Goal: Task Accomplishment & Management: Use online tool/utility

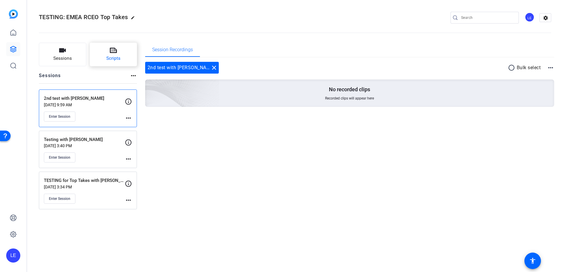
click at [111, 57] on span "Scripts" at bounding box center [113, 58] width 14 height 7
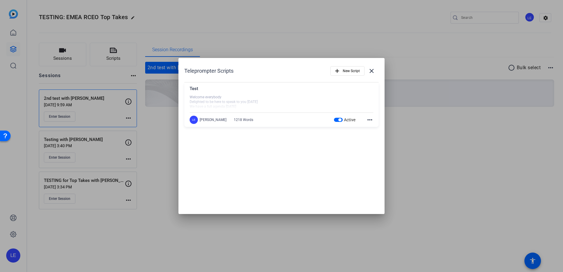
click at [222, 98] on div at bounding box center [282, 102] width 184 height 15
click at [369, 118] on mat-icon "more_horiz" at bounding box center [369, 119] width 7 height 7
click at [377, 138] on span "Delete" at bounding box center [383, 136] width 24 height 7
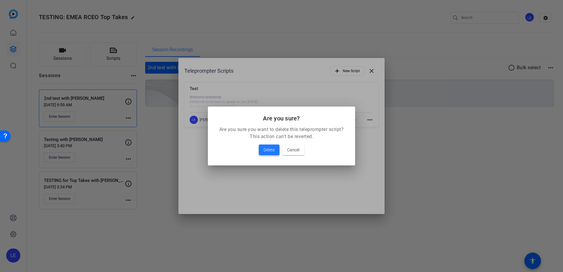
click at [271, 150] on span "Delete" at bounding box center [269, 149] width 11 height 7
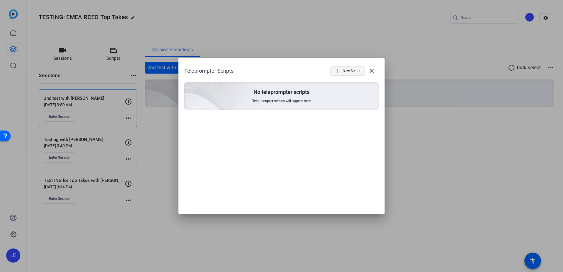
click at [340, 69] on mat-icon "add" at bounding box center [337, 71] width 6 height 6
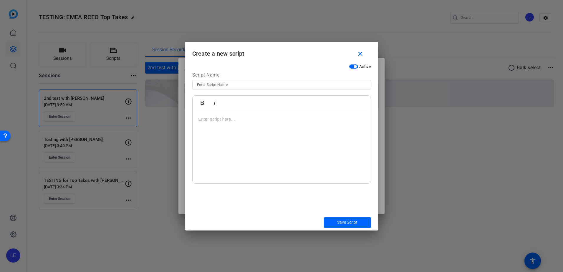
click at [222, 122] on p at bounding box center [282, 119] width 166 height 6
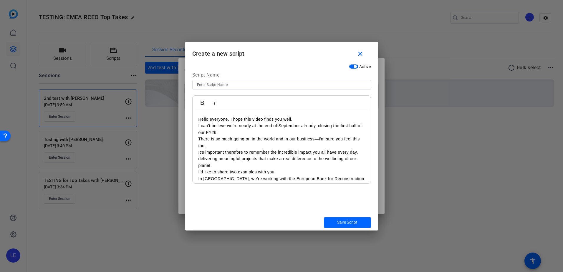
scroll to position [427, 0]
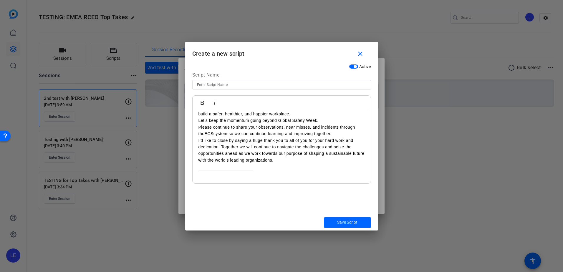
drag, startPoint x: 277, startPoint y: 180, endPoint x: 199, endPoint y: 166, distance: 78.4
click at [199, 177] on div "[LE1] @[PERSON_NAME] need to convey cautious optimism but still be careful abou…" at bounding box center [282, 187] width 166 height 20
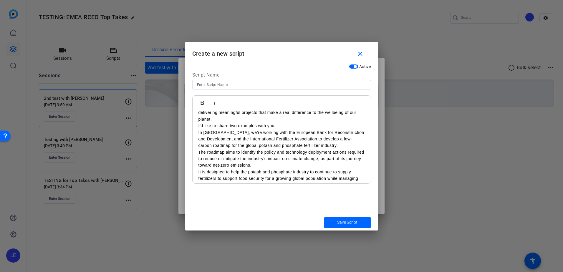
scroll to position [0, 0]
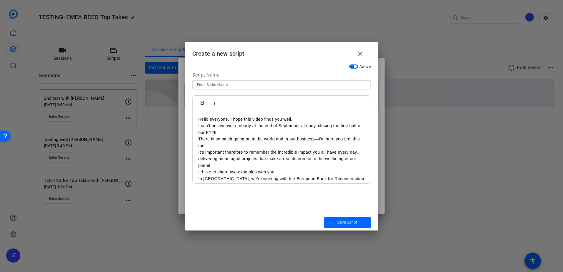
click at [215, 83] on input at bounding box center [281, 84] width 169 height 7
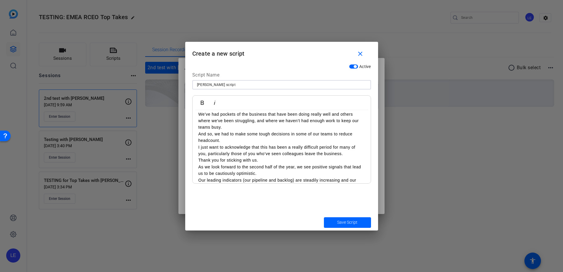
scroll to position [236, 0]
type input "[PERSON_NAME] script"
click at [284, 190] on p "This is good news for everyone. [LE1]" at bounding box center [282, 193] width 166 height 6
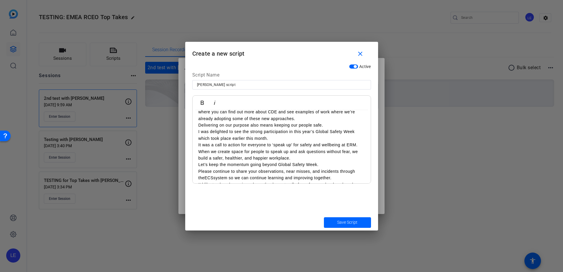
scroll to position [400, 0]
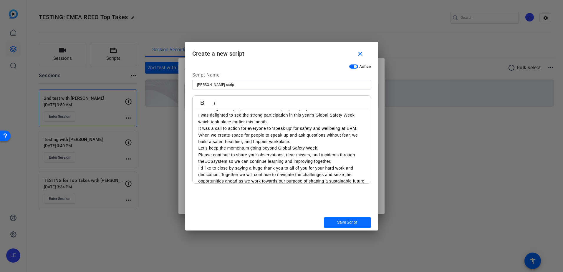
click at [354, 222] on span "Save Script" at bounding box center [347, 222] width 20 height 6
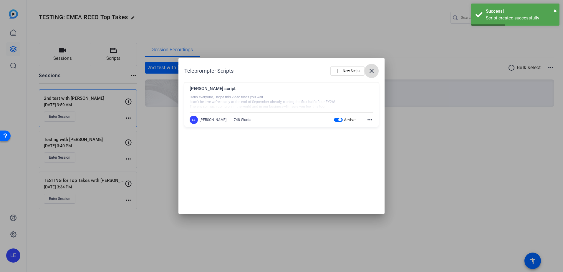
click at [372, 68] on mat-icon "close" at bounding box center [371, 70] width 7 height 7
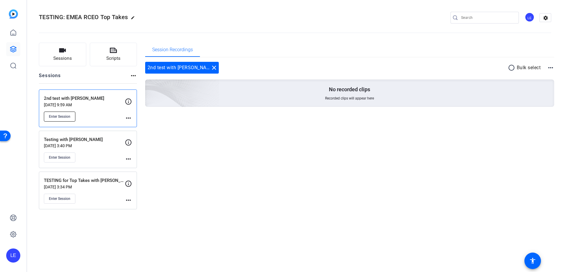
click at [61, 115] on span "Enter Session" at bounding box center [60, 116] width 22 height 5
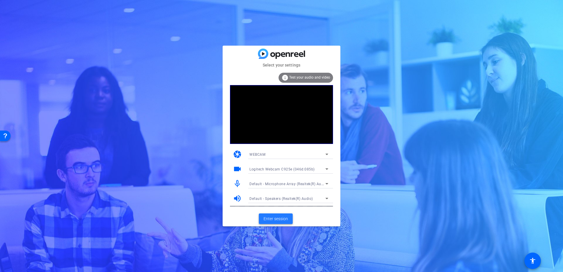
click at [282, 219] on span "Enter session" at bounding box center [276, 219] width 24 height 6
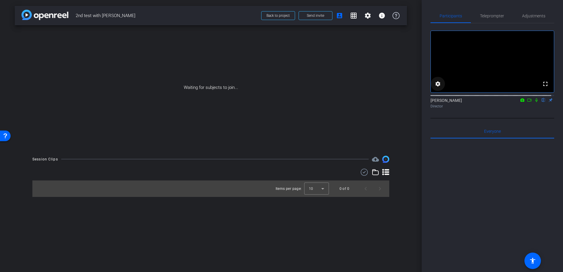
click at [434, 89] on span at bounding box center [438, 84] width 14 height 14
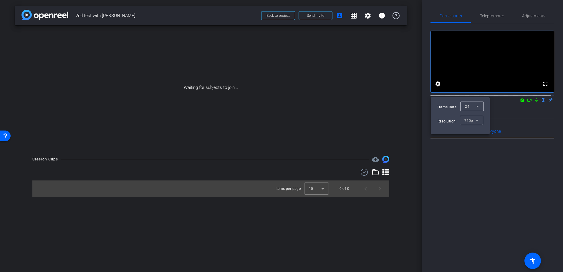
click at [535, 177] on div at bounding box center [281, 136] width 563 height 272
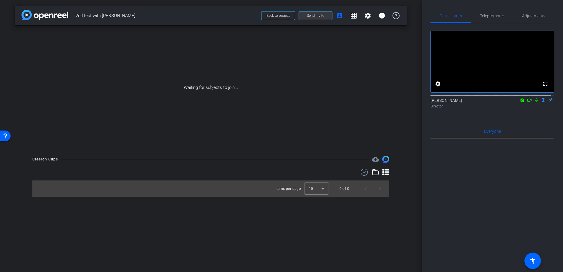
click at [318, 16] on span "Send invite" at bounding box center [315, 15] width 17 height 5
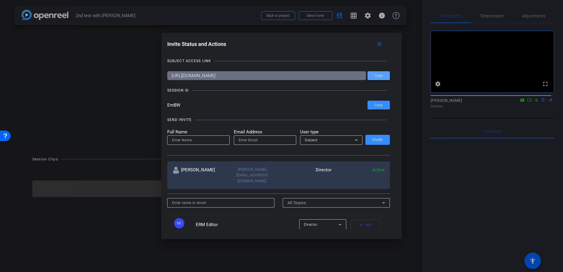
click at [379, 75] on span "Copy" at bounding box center [379, 76] width 8 height 4
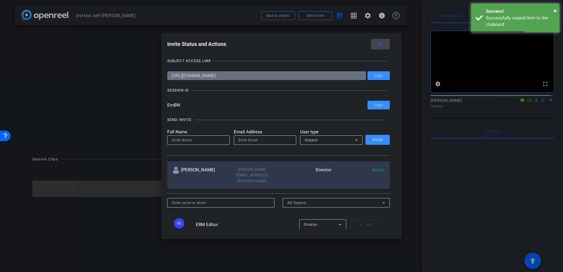
click at [380, 43] on mat-icon "close" at bounding box center [379, 44] width 7 height 7
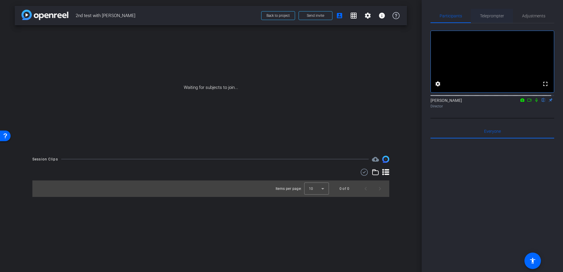
click at [491, 15] on span "Teleprompter" at bounding box center [492, 16] width 24 height 4
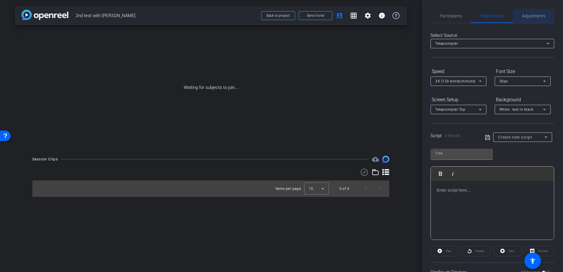
click at [530, 16] on span "Adjustments" at bounding box center [533, 16] width 23 height 4
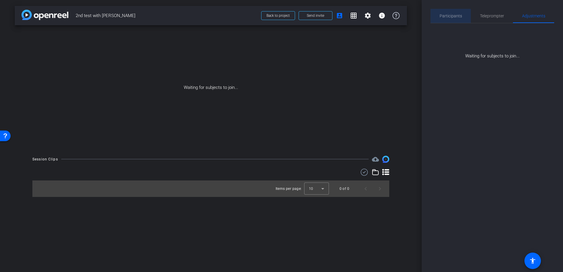
click at [446, 18] on span "Participants" at bounding box center [451, 16] width 22 height 14
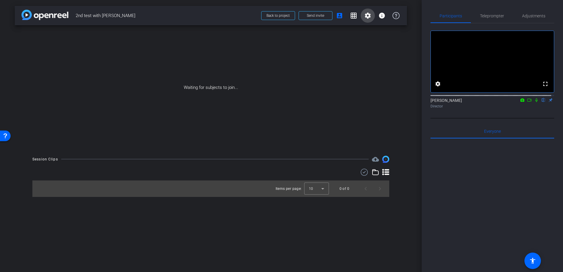
click at [369, 17] on mat-icon "settings" at bounding box center [367, 15] width 7 height 7
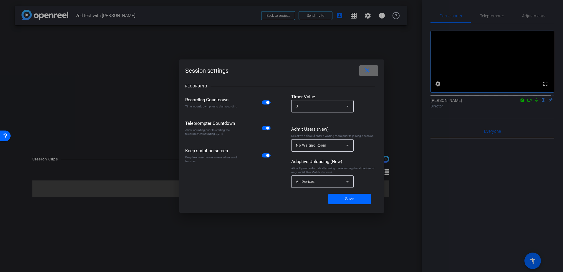
click at [369, 72] on mat-icon "close" at bounding box center [367, 70] width 7 height 7
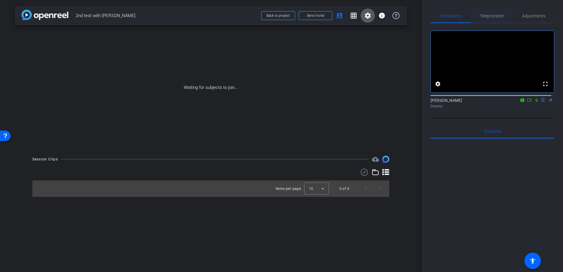
click at [480, 14] on span "Teleprompter" at bounding box center [492, 16] width 24 height 4
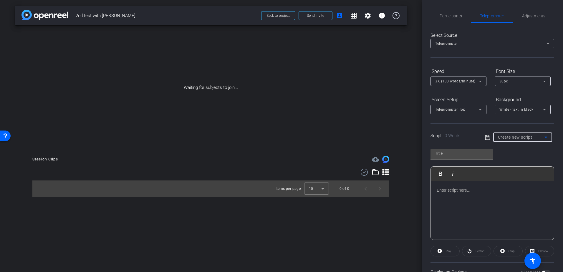
click at [521, 137] on span "Create new script" at bounding box center [515, 137] width 34 height 5
click at [516, 159] on span "[PERSON_NAME] script" at bounding box center [517, 158] width 41 height 7
type input "[PERSON_NAME] script"
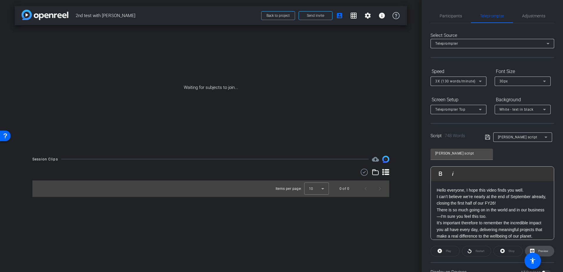
click at [537, 250] on span "Preview" at bounding box center [542, 251] width 11 height 8
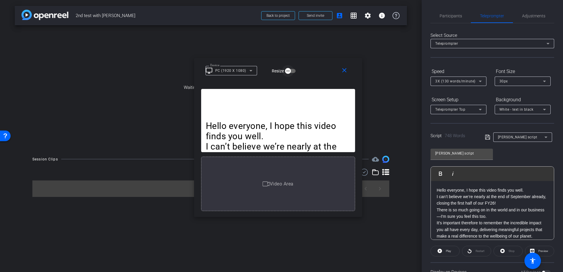
drag, startPoint x: 293, startPoint y: 68, endPoint x: 290, endPoint y: 70, distance: 3.8
click at [290, 70] on icon "button" at bounding box center [287, 70] width 5 height 5
click at [288, 70] on span "button" at bounding box center [293, 71] width 12 height 12
click at [450, 251] on span "Play" at bounding box center [448, 251] width 5 height 3
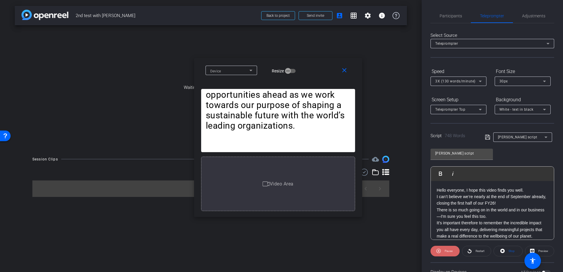
click at [450, 251] on span "Pause" at bounding box center [449, 251] width 8 height 3
click at [345, 73] on mat-icon "close" at bounding box center [344, 70] width 7 height 7
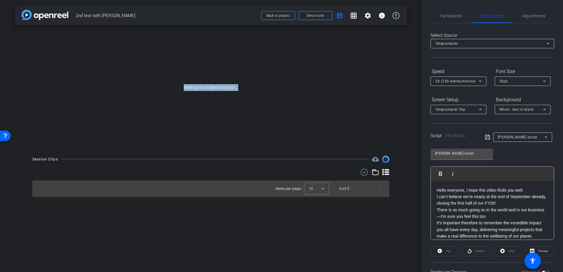
drag, startPoint x: 184, startPoint y: 85, endPoint x: 254, endPoint y: 89, distance: 69.9
click at [254, 89] on div "Waiting for subjects to join..." at bounding box center [211, 87] width 392 height 125
copy div "Waiting for subjects to join..."
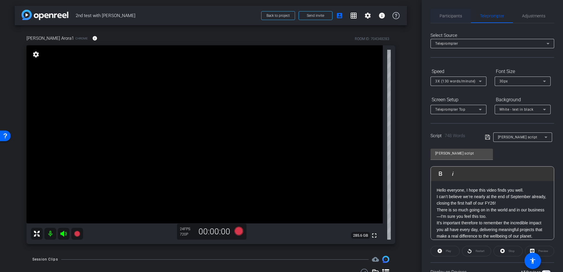
drag, startPoint x: 442, startPoint y: 16, endPoint x: 446, endPoint y: 9, distance: 7.5
click at [442, 16] on span "Participants" at bounding box center [451, 16] width 22 height 4
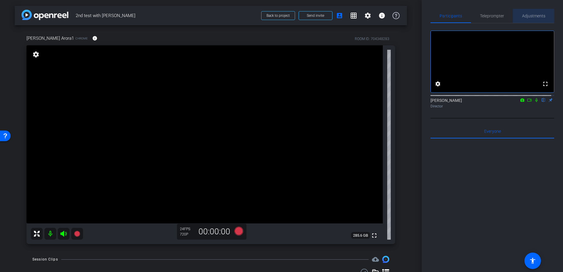
click at [538, 14] on span "Adjustments" at bounding box center [533, 16] width 23 height 4
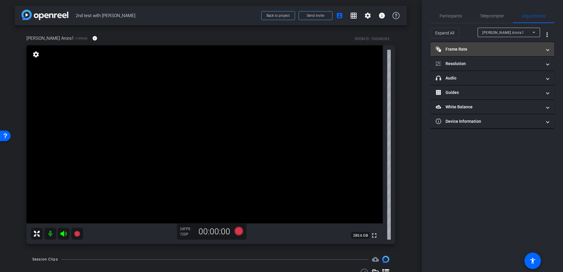
click at [456, 50] on mat-panel-title "Frame Rate Frame Rate" at bounding box center [489, 49] width 106 height 6
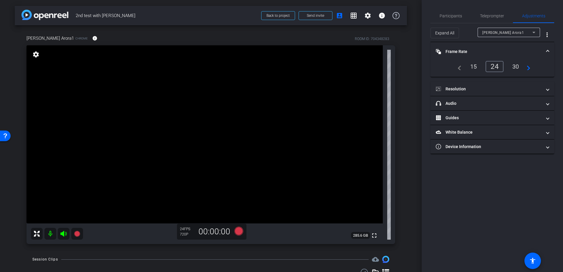
click at [550, 51] on mat-expansion-panel-header "Frame Rate Frame Rate" at bounding box center [493, 51] width 124 height 19
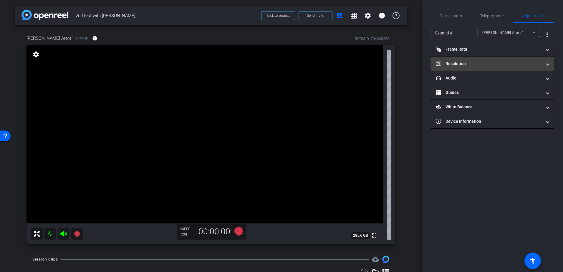
click at [547, 61] on span at bounding box center [548, 64] width 2 height 6
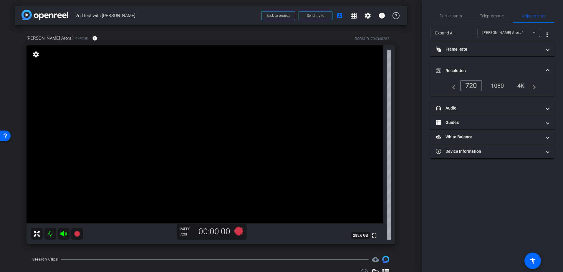
click at [497, 85] on div "1080" at bounding box center [498, 86] width 22 height 10
click at [522, 85] on div "4K" at bounding box center [521, 86] width 16 height 10
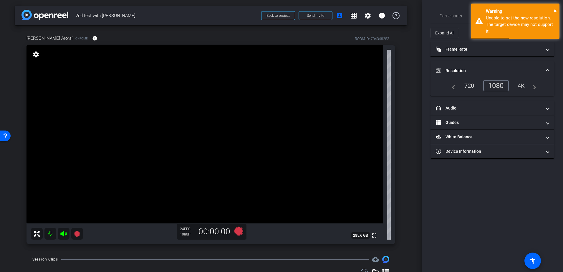
click at [491, 84] on div "1080" at bounding box center [496, 85] width 26 height 11
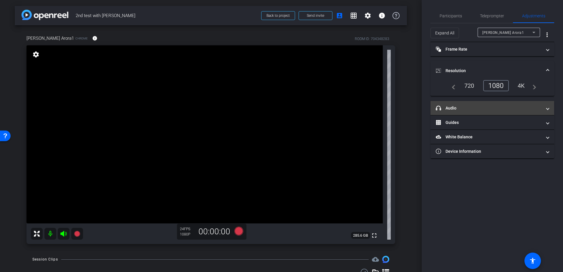
click at [547, 108] on span at bounding box center [548, 108] width 2 height 6
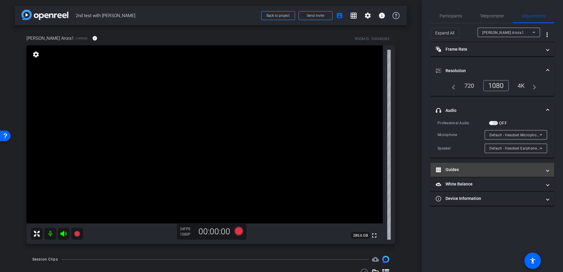
click at [467, 171] on mat-panel-title "Guides" at bounding box center [489, 170] width 106 height 6
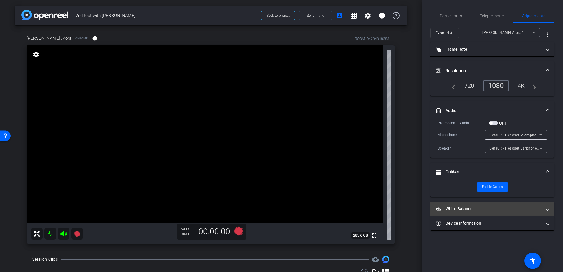
click at [471, 210] on mat-panel-title "White Balance White Balance" at bounding box center [489, 209] width 106 height 6
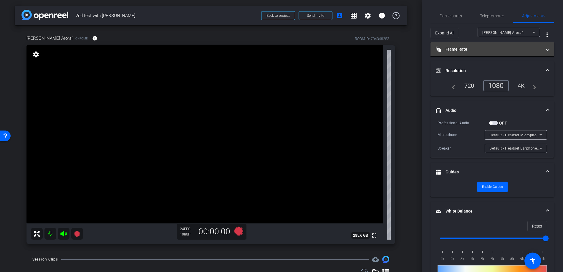
click at [470, 48] on mat-panel-title "Frame Rate Frame Rate" at bounding box center [489, 49] width 106 height 6
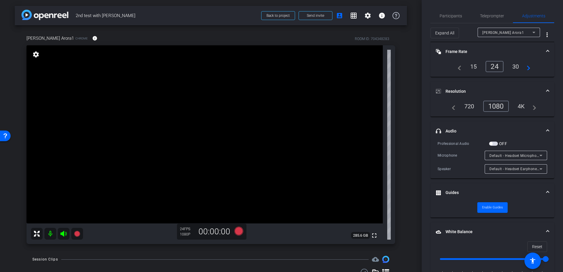
click at [515, 67] on div "30" at bounding box center [516, 67] width 16 height 10
click at [527, 68] on mat-icon "navigate_next" at bounding box center [526, 66] width 7 height 7
click at [512, 67] on div "60" at bounding box center [516, 67] width 16 height 10
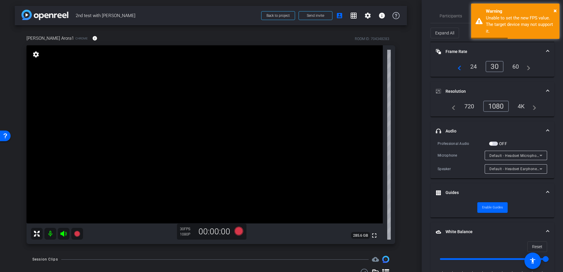
click at [492, 68] on div "30" at bounding box center [495, 66] width 18 height 11
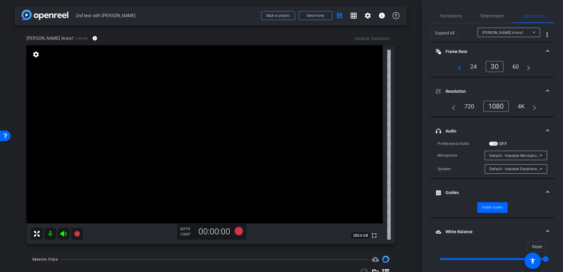
click at [471, 67] on div "24" at bounding box center [474, 67] width 16 height 10
click at [488, 16] on span "Teleprompter" at bounding box center [492, 16] width 24 height 4
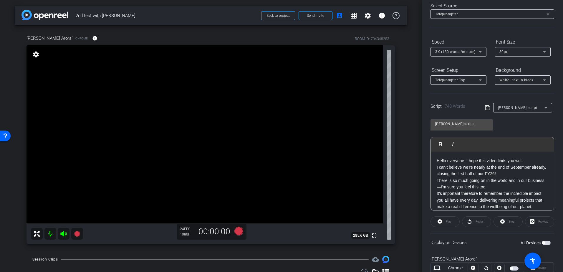
scroll to position [50, 0]
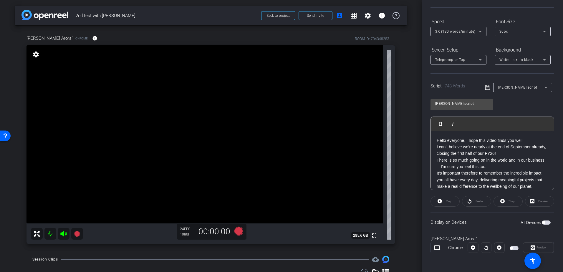
click at [546, 222] on span "button" at bounding box center [546, 223] width 9 height 4
click at [541, 246] on span "Preview" at bounding box center [542, 247] width 10 height 3
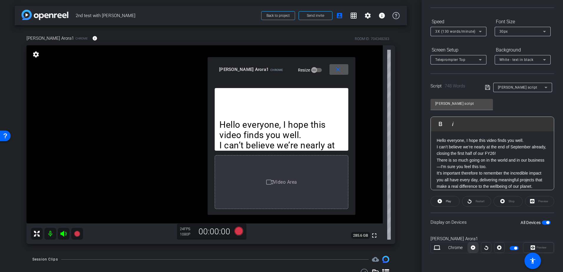
click at [473, 247] on icon at bounding box center [473, 248] width 4 height 4
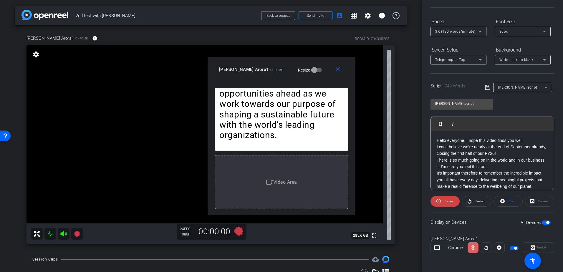
click at [473, 247] on icon at bounding box center [473, 248] width 4 height 4
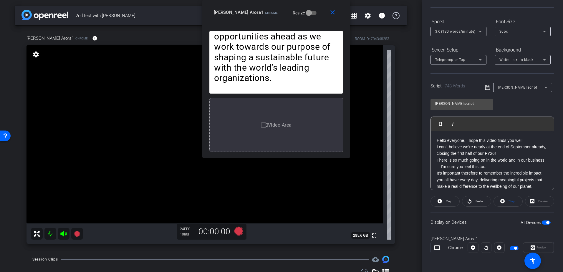
drag, startPoint x: 264, startPoint y: 60, endPoint x: 259, endPoint y: -29, distance: 90.0
click at [259, 0] on html "Accessibility Screen-Reader Guide, Feedback, and Issue Reporting | New window m…" at bounding box center [281, 136] width 563 height 272
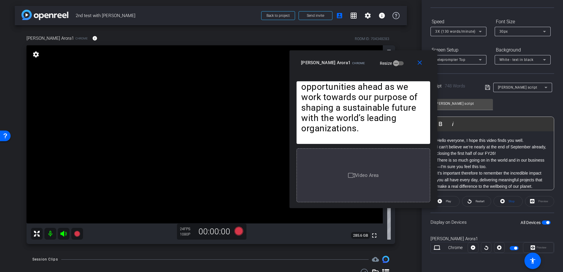
drag, startPoint x: 314, startPoint y: 12, endPoint x: 401, endPoint y: 62, distance: 100.7
click at [401, 62] on div "Jeeten Arora1 Chrome Resize" at bounding box center [365, 62] width 129 height 11
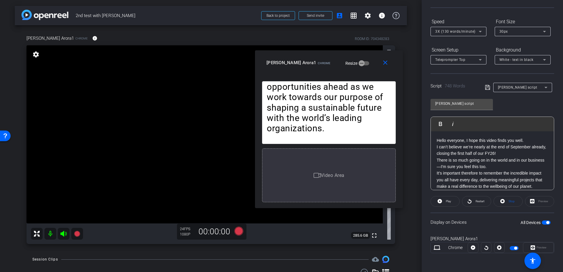
drag, startPoint x: 365, startPoint y: 53, endPoint x: 330, endPoint y: 53, distance: 34.5
click at [330, 53] on div "close Jeeten Arora1 Chrome Resize" at bounding box center [329, 63] width 148 height 27
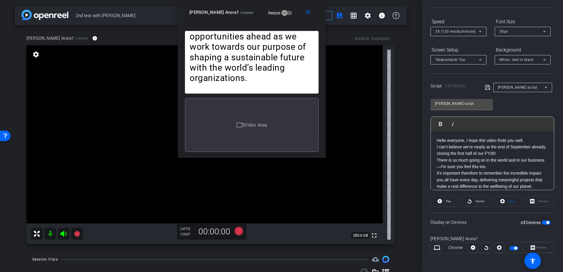
drag, startPoint x: 330, startPoint y: 56, endPoint x: 253, endPoint y: -11, distance: 102.5
click at [253, 0] on html "Accessibility Screen-Reader Guide, Feedback, and Issue Reporting | New window m…" at bounding box center [281, 136] width 563 height 272
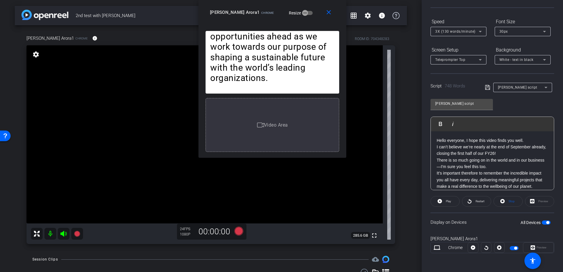
drag, startPoint x: 266, startPoint y: 3, endPoint x: 286, endPoint y: -31, distance: 39.4
click at [286, 0] on html "Accessibility Screen-Reader Guide, Feedback, and Issue Reporting | New window m…" at bounding box center [281, 136] width 563 height 272
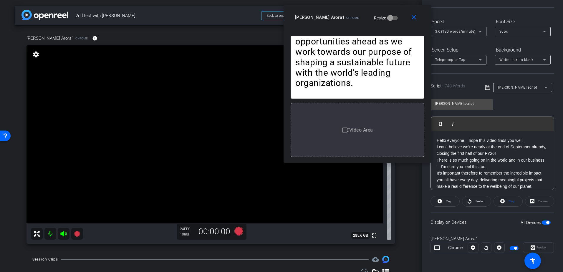
drag, startPoint x: 273, startPoint y: 24, endPoint x: 358, endPoint y: 29, distance: 85.3
click at [358, 29] on div "close Jeeten Arora1 Chrome Resize" at bounding box center [358, 18] width 148 height 27
click at [384, 19] on span "button" at bounding box center [390, 18] width 12 height 12
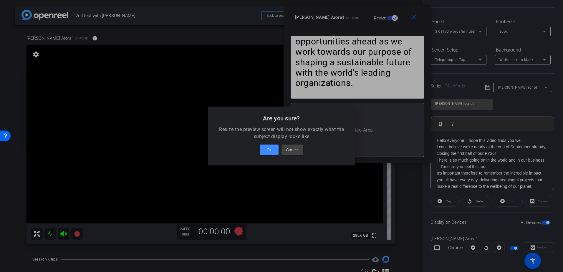
click at [369, 19] on div at bounding box center [281, 136] width 563 height 272
drag, startPoint x: 374, startPoint y: 17, endPoint x: 370, endPoint y: 18, distance: 3.3
click at [370, 18] on div at bounding box center [281, 136] width 563 height 272
click at [412, 16] on div at bounding box center [281, 136] width 563 height 272
click at [296, 147] on span "Cancel" at bounding box center [292, 149] width 12 height 7
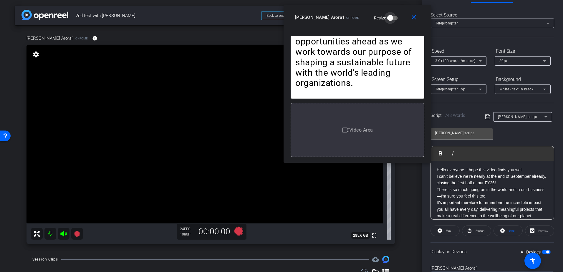
scroll to position [0, 0]
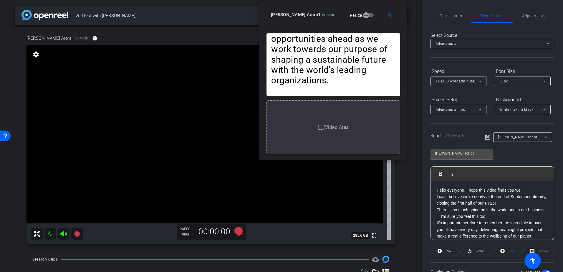
drag, startPoint x: 338, startPoint y: 7, endPoint x: 314, endPoint y: 4, distance: 24.3
click at [314, 4] on div "close Jeeten Arora1 Chrome Resize" at bounding box center [334, 15] width 148 height 27
click at [465, 82] on span "3X (130 words/minute)" at bounding box center [455, 81] width 40 height 4
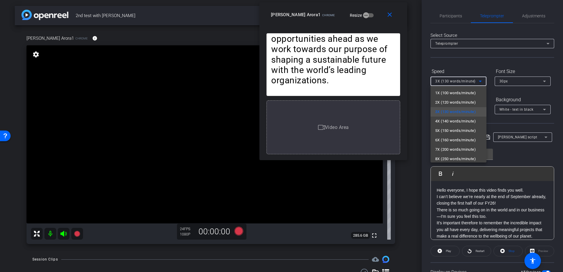
click at [519, 82] on div at bounding box center [281, 136] width 563 height 272
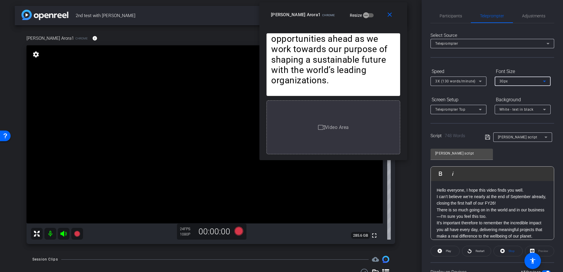
click at [538, 80] on div "30px" at bounding box center [522, 80] width 44 height 7
click at [513, 93] on mat-option "20px" at bounding box center [523, 92] width 56 height 9
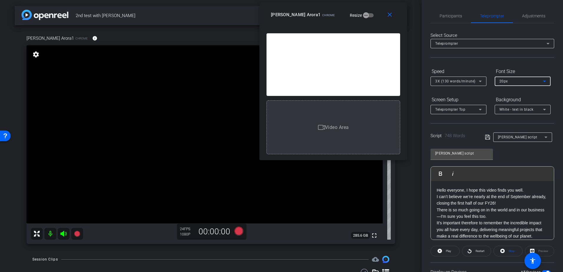
click at [528, 79] on div "20px" at bounding box center [522, 80] width 44 height 7
click at [516, 104] on mat-option "30px" at bounding box center [523, 102] width 56 height 9
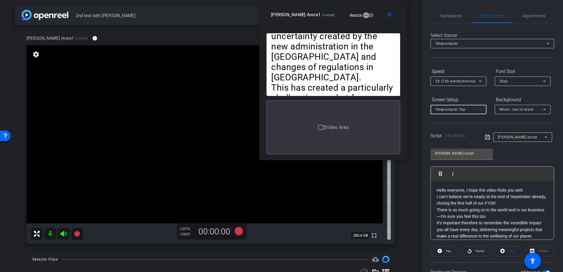
click at [468, 111] on div "Teleprompter Top" at bounding box center [457, 109] width 44 height 7
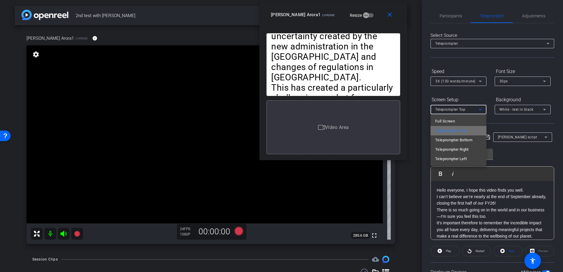
click at [469, 131] on mat-option "Teleprompter Top" at bounding box center [459, 130] width 56 height 9
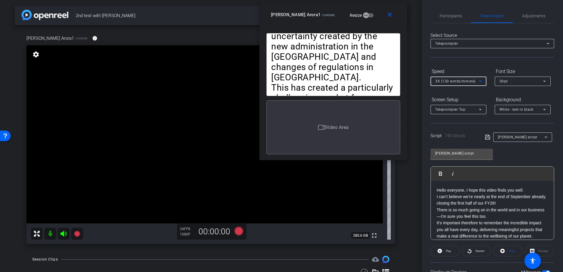
click at [465, 80] on span "3X (130 words/minute)" at bounding box center [455, 81] width 40 height 4
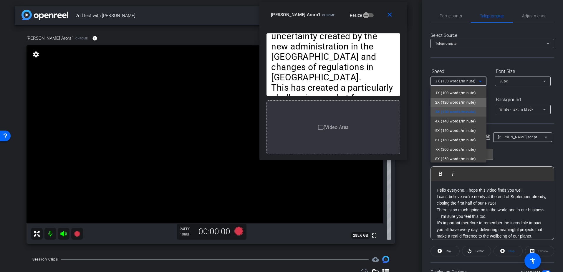
click at [459, 103] on span "2X (120 words/minute)" at bounding box center [455, 102] width 41 height 7
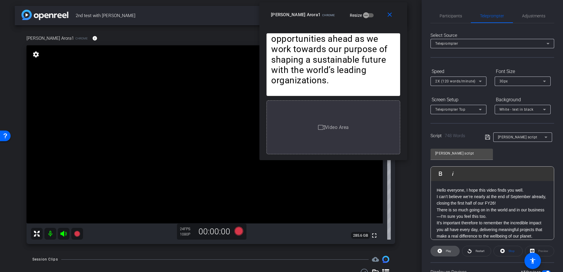
click at [450, 251] on span "Play" at bounding box center [448, 251] width 5 height 3
click at [450, 251] on span "Pause" at bounding box center [449, 251] width 8 height 3
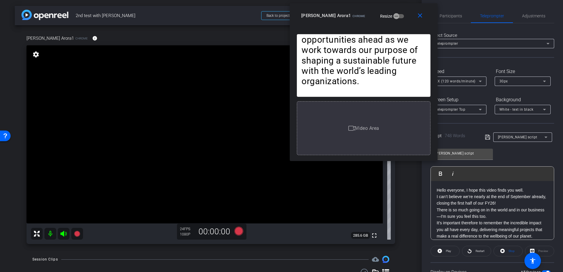
drag, startPoint x: 287, startPoint y: 11, endPoint x: 317, endPoint y: 12, distance: 30.4
click at [317, 12] on div "Jeeten Arora1 Chrome" at bounding box center [333, 14] width 64 height 7
click at [478, 254] on span "Restart" at bounding box center [479, 251] width 10 height 8
click at [444, 251] on span "Pause" at bounding box center [447, 251] width 9 height 8
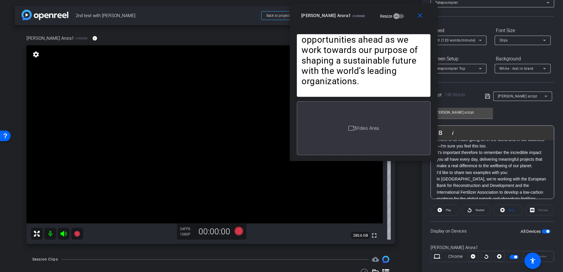
scroll to position [50, 0]
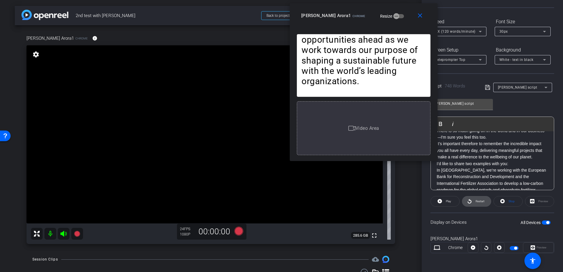
click at [480, 202] on span "Restart" at bounding box center [480, 201] width 9 height 3
click at [441, 201] on span at bounding box center [445, 201] width 29 height 14
click at [507, 199] on span "Stop" at bounding box center [511, 201] width 8 height 8
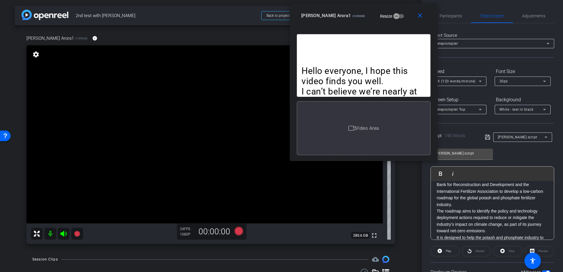
scroll to position [0, 0]
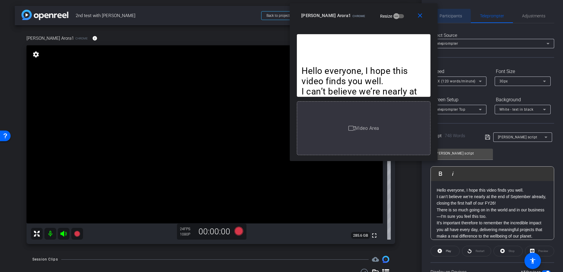
click at [450, 17] on span "Participants" at bounding box center [451, 16] width 22 height 4
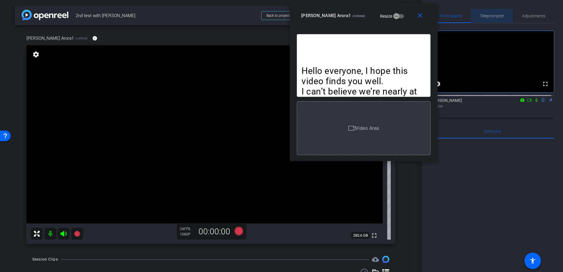
click at [489, 16] on span "Teleprompter" at bounding box center [492, 16] width 24 height 4
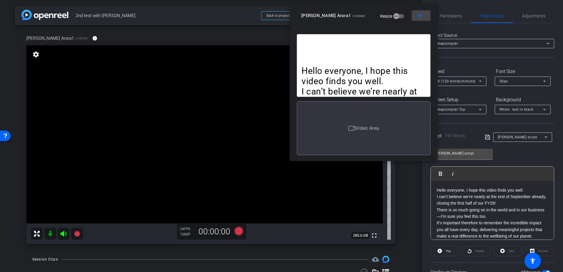
click at [422, 18] on mat-icon "close" at bounding box center [420, 15] width 7 height 7
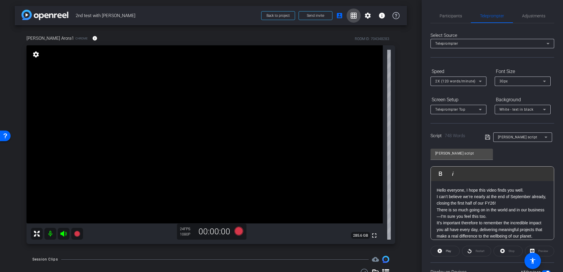
click at [351, 16] on mat-icon "grid_on" at bounding box center [353, 15] width 7 height 7
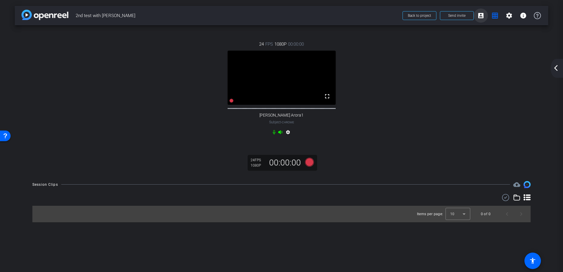
click at [484, 16] on mat-icon "account_box" at bounding box center [481, 15] width 7 height 7
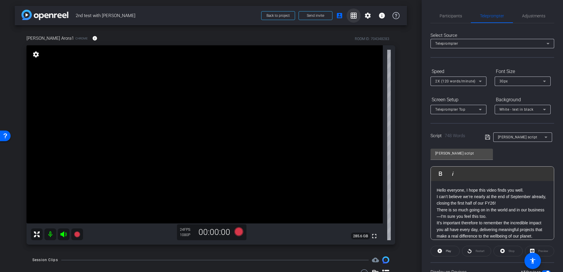
click at [351, 14] on mat-icon "grid_on" at bounding box center [353, 15] width 7 height 7
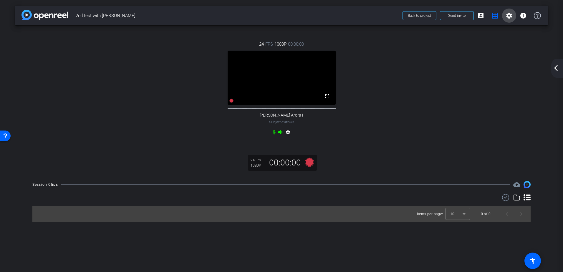
click at [507, 18] on mat-icon "settings" at bounding box center [509, 15] width 7 height 7
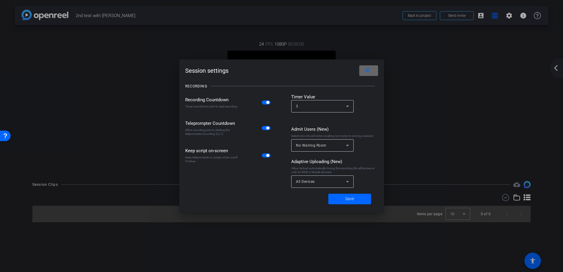
click at [372, 71] on span at bounding box center [368, 71] width 19 height 14
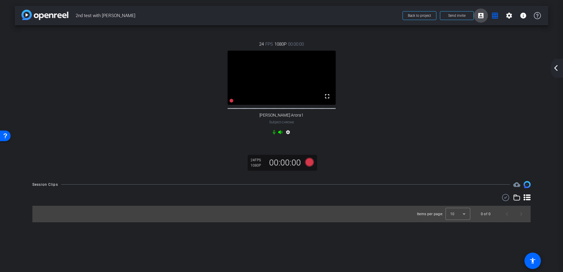
click at [484, 14] on mat-icon "account_box" at bounding box center [481, 15] width 7 height 7
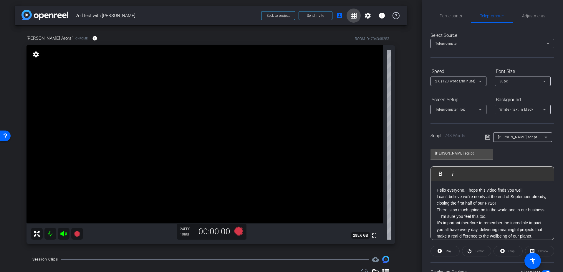
click at [351, 14] on mat-icon "grid_on" at bounding box center [353, 15] width 7 height 7
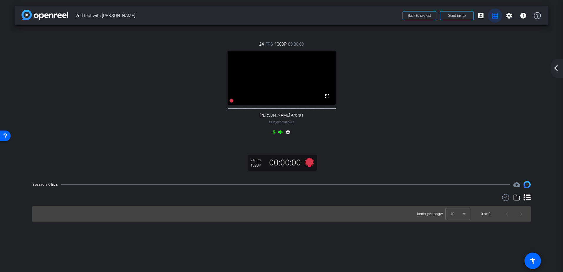
click at [496, 16] on mat-icon "grid_on" at bounding box center [495, 15] width 7 height 7
click at [555, 67] on mat-icon "arrow_back_ios_new" at bounding box center [556, 68] width 7 height 7
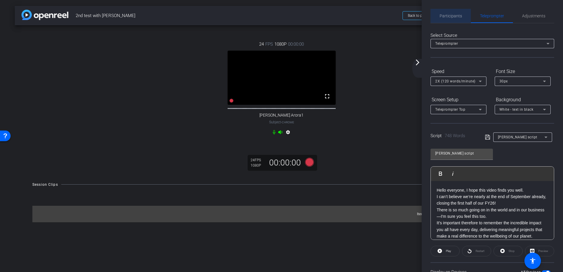
click at [451, 14] on span "Participants" at bounding box center [451, 16] width 22 height 4
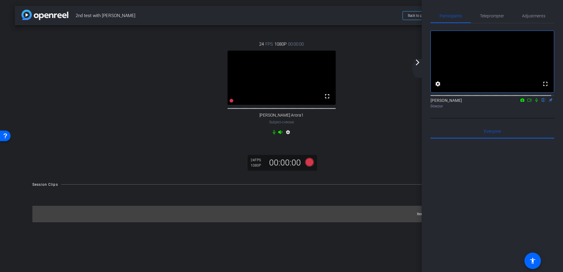
click at [536, 102] on icon at bounding box center [537, 100] width 2 height 4
click at [535, 102] on icon at bounding box center [536, 100] width 3 height 4
click at [536, 102] on icon at bounding box center [537, 100] width 2 height 4
click at [534, 102] on icon at bounding box center [536, 100] width 5 height 4
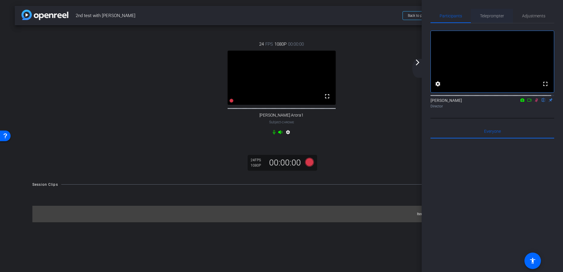
click at [488, 15] on span "Teleprompter" at bounding box center [492, 16] width 24 height 4
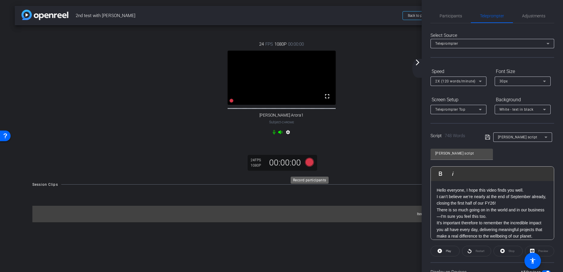
click at [309, 166] on icon at bounding box center [309, 162] width 9 height 9
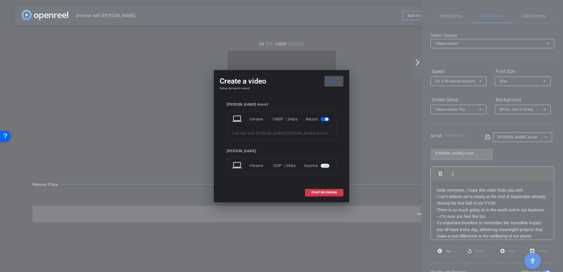
click at [335, 79] on mat-icon "close" at bounding box center [332, 80] width 7 height 7
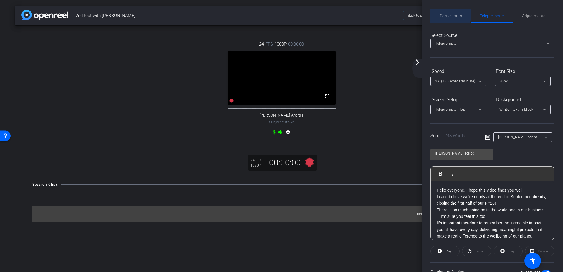
click at [450, 14] on span "Participants" at bounding box center [451, 16] width 22 height 4
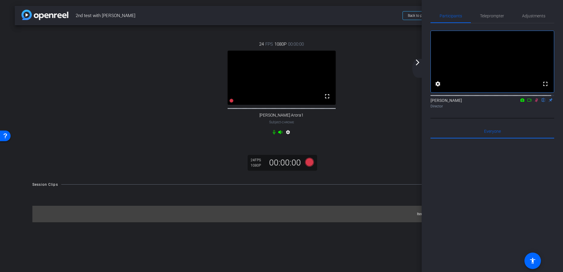
click at [534, 102] on icon at bounding box center [536, 100] width 5 height 4
click at [310, 166] on icon at bounding box center [309, 162] width 9 height 9
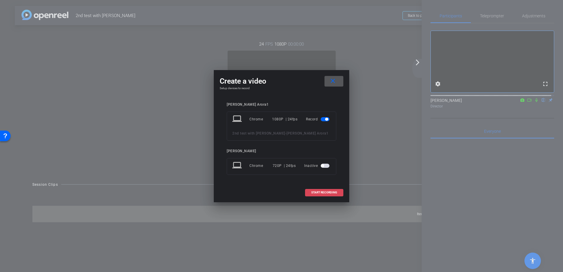
click at [320, 194] on span "START RECORDING" at bounding box center [324, 192] width 26 height 3
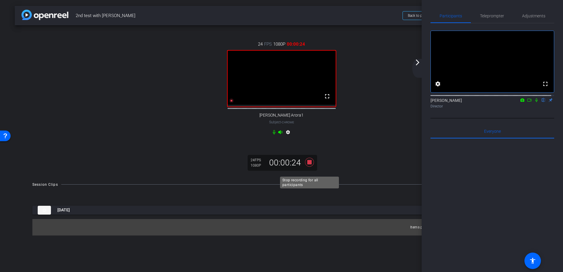
click at [312, 167] on icon at bounding box center [310, 162] width 14 height 11
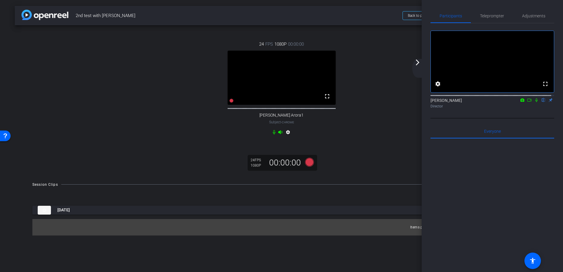
click at [416, 61] on mat-icon "arrow_forward_ios" at bounding box center [417, 62] width 7 height 7
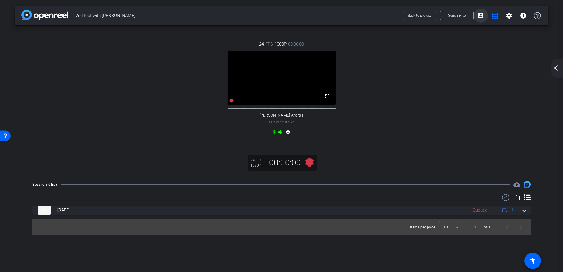
click at [481, 16] on mat-icon "account_box" at bounding box center [481, 15] width 7 height 7
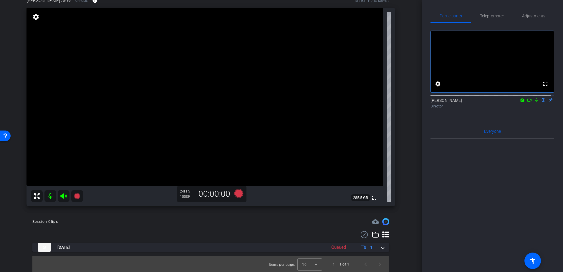
scroll to position [38, 0]
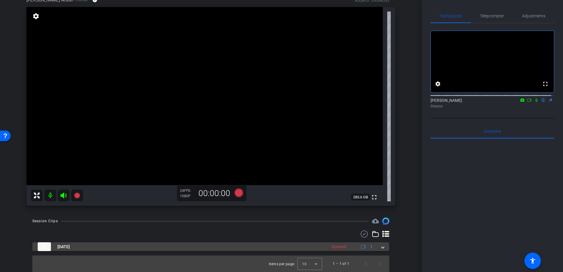
click at [382, 248] on span at bounding box center [383, 247] width 2 height 6
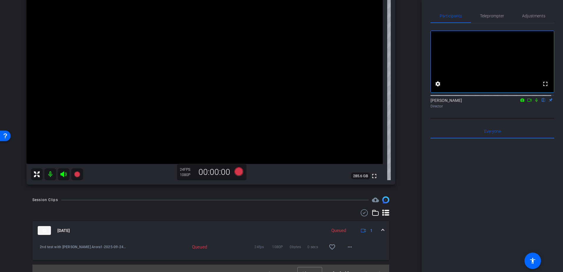
scroll to position [69, 0]
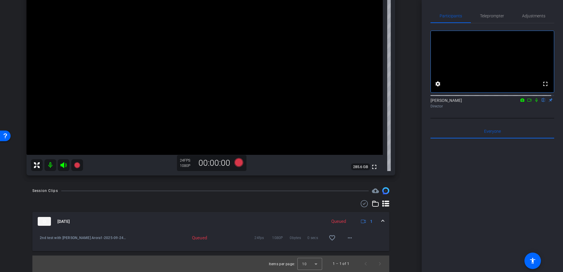
click at [382, 219] on span at bounding box center [383, 222] width 2 height 6
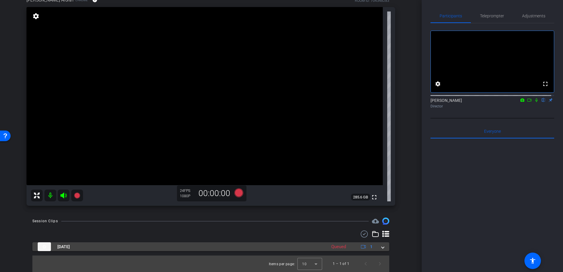
scroll to position [38, 0]
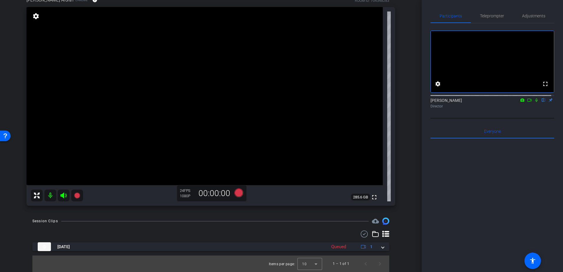
click at [36, 195] on icon at bounding box center [37, 196] width 6 height 6
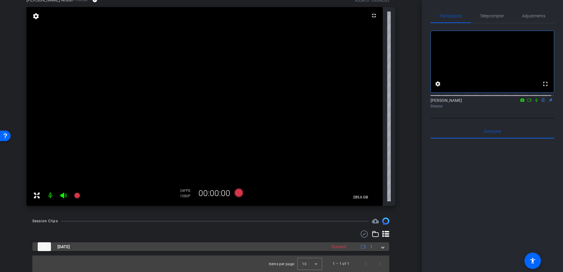
click at [334, 246] on div "Queued" at bounding box center [338, 247] width 21 height 7
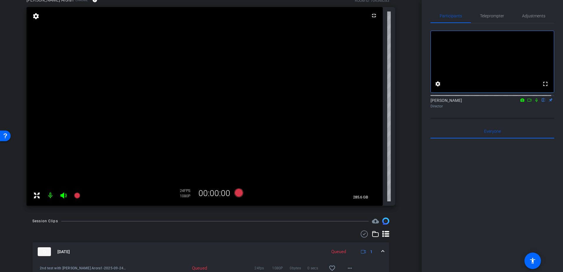
scroll to position [68, 0]
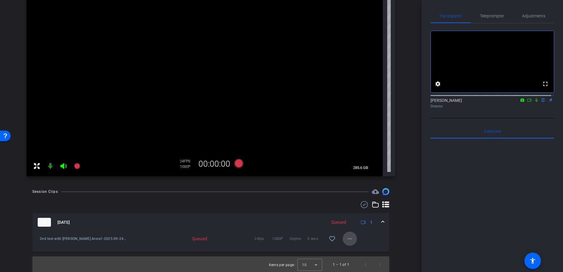
click at [346, 238] on mat-icon "more_horiz" at bounding box center [349, 238] width 7 height 7
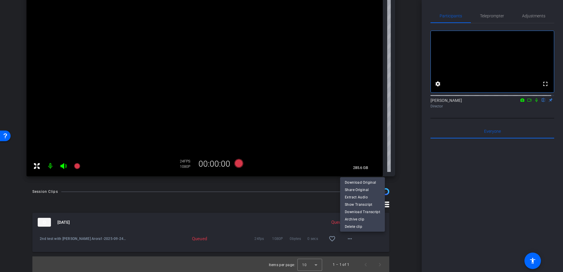
click at [398, 229] on div at bounding box center [281, 136] width 563 height 272
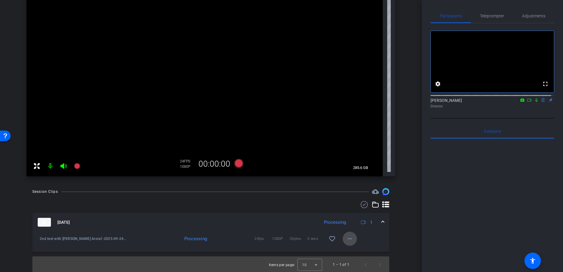
click at [350, 237] on mat-icon "more_horiz" at bounding box center [349, 238] width 7 height 7
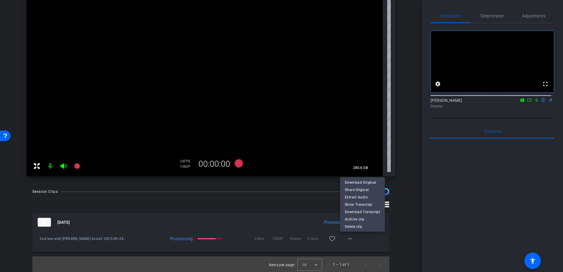
click at [393, 236] on div at bounding box center [281, 136] width 563 height 272
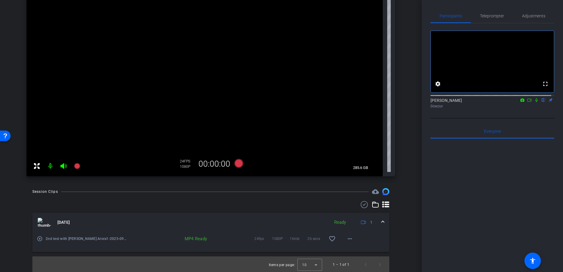
click at [338, 222] on div "Ready" at bounding box center [340, 222] width 18 height 7
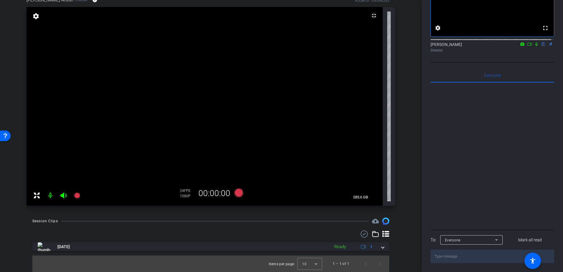
scroll to position [62, 0]
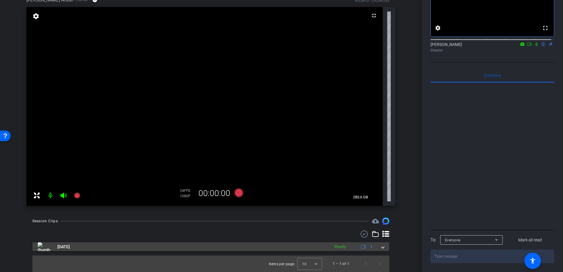
click at [382, 249] on span at bounding box center [383, 247] width 2 height 6
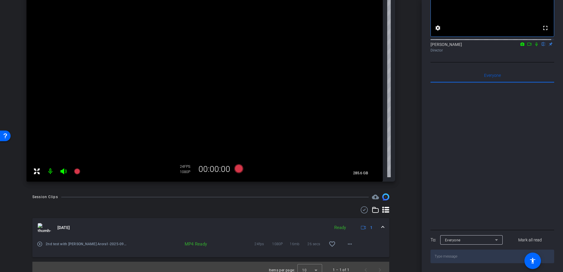
scroll to position [68, 0]
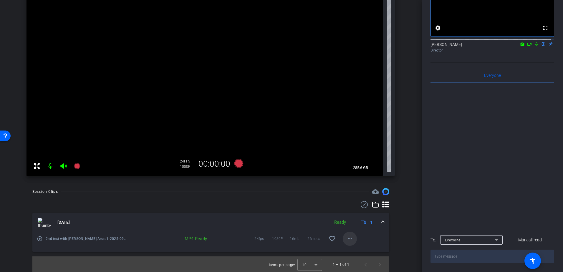
click at [346, 240] on mat-icon "more_horiz" at bounding box center [349, 238] width 7 height 7
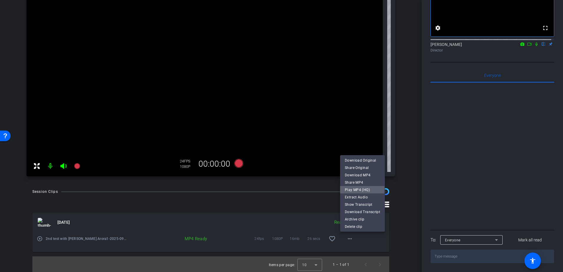
click at [355, 189] on span "Play MP4 (HQ)" at bounding box center [362, 189] width 35 height 7
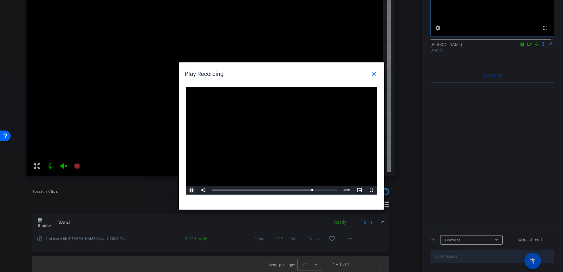
click at [190, 190] on span "Video Player" at bounding box center [192, 190] width 12 height 0
click at [374, 75] on mat-icon "close" at bounding box center [374, 73] width 7 height 7
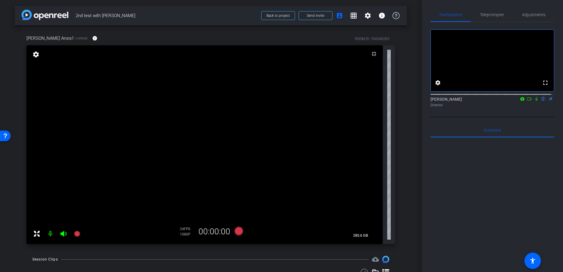
scroll to position [0, 0]
click at [493, 15] on span "Teleprompter" at bounding box center [492, 16] width 24 height 4
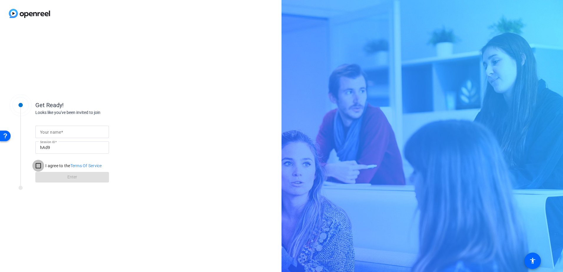
click at [39, 167] on input "I agree to the Terms Of Service" at bounding box center [38, 166] width 12 height 12
checkbox input "true"
click at [64, 130] on input "Your name" at bounding box center [72, 131] width 64 height 7
type input "[PERSON_NAME]"
click at [68, 176] on span "Enter" at bounding box center [72, 177] width 10 height 6
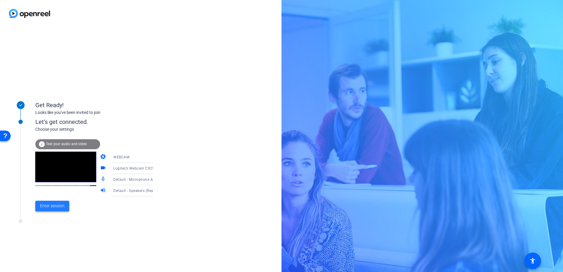
click at [51, 206] on span "Enter session" at bounding box center [52, 206] width 24 height 6
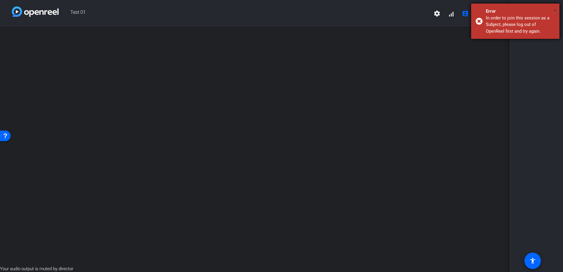
click at [554, 11] on span "×" at bounding box center [555, 10] width 3 height 7
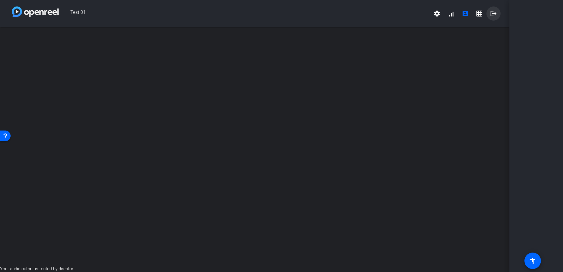
click at [491, 12] on mat-icon "logout" at bounding box center [493, 13] width 7 height 7
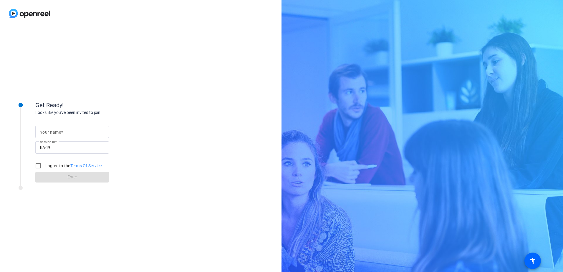
click at [64, 131] on input "Your name" at bounding box center [72, 131] width 64 height 7
type input "[PERSON_NAME]"
click at [36, 166] on input "I agree to the Terms Of Service" at bounding box center [38, 166] width 12 height 12
checkbox input "true"
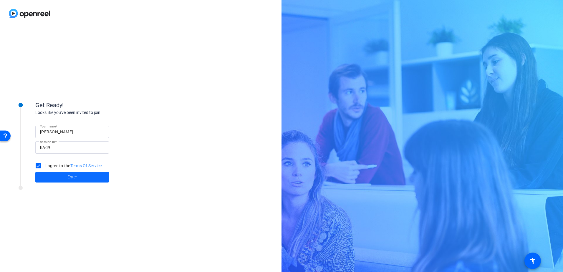
click at [49, 175] on span at bounding box center [72, 177] width 74 height 14
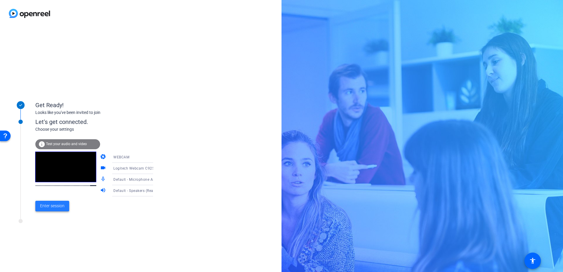
click at [50, 206] on span "Enter session" at bounding box center [52, 206] width 24 height 6
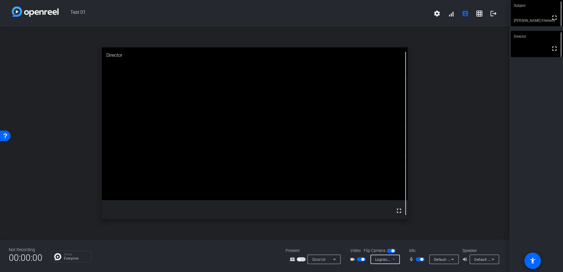
click at [396, 259] on icon at bounding box center [393, 259] width 7 height 7
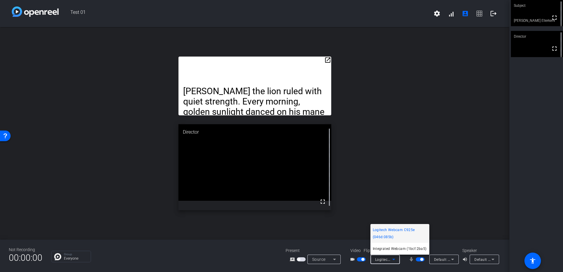
click at [537, 126] on div at bounding box center [281, 136] width 563 height 272
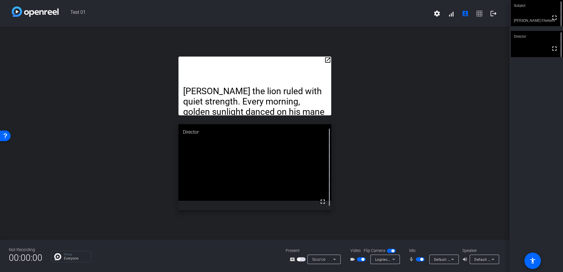
click at [326, 60] on mat-icon "open_in_new" at bounding box center [327, 60] width 7 height 7
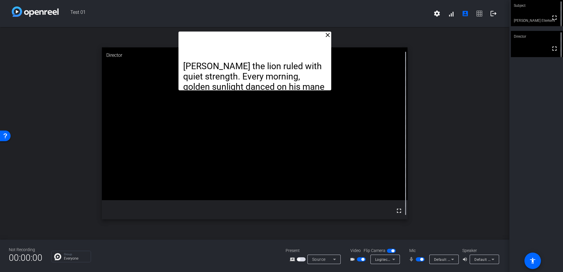
click at [327, 35] on mat-icon "close" at bounding box center [327, 35] width 7 height 7
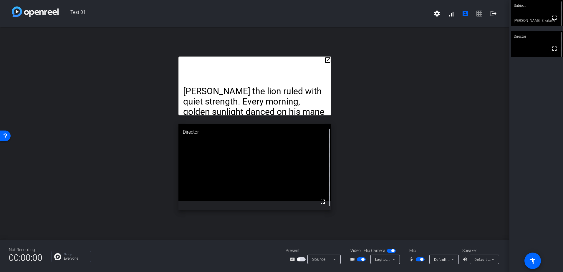
click at [327, 61] on mat-icon "open_in_new" at bounding box center [327, 60] width 7 height 7
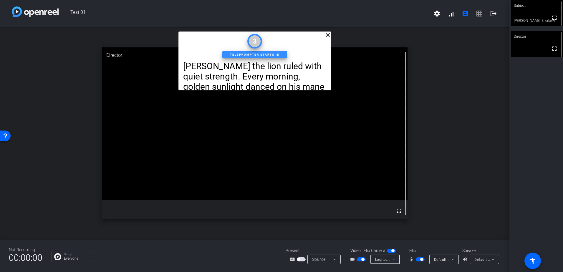
click at [391, 259] on icon at bounding box center [393, 259] width 7 height 7
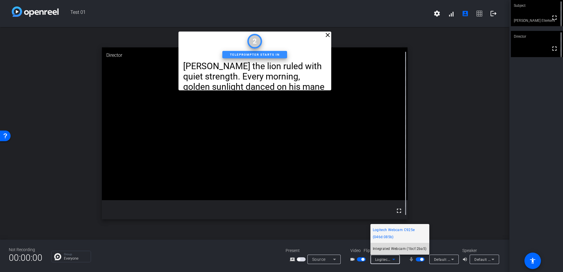
click at [386, 250] on span "Integrated Webcam (1bcf:2ba5)" at bounding box center [400, 248] width 54 height 7
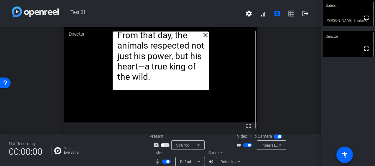
click at [202, 36] on mat-icon "close" at bounding box center [205, 35] width 7 height 7
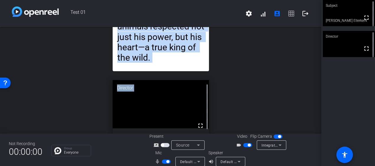
drag, startPoint x: 314, startPoint y: 94, endPoint x: 303, endPoint y: 36, distance: 59.2
click at [303, 36] on div "open_in_new Leo the lion ruled with quiet strength. Every morning, golden sunli…" at bounding box center [160, 73] width 321 height 107
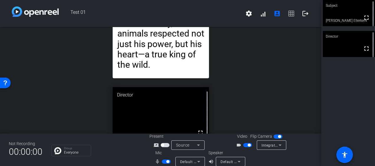
click at [289, 11] on span "settings signal_cellular_alt account_box grid_on logout" at bounding box center [277, 13] width 71 height 14
click at [288, 14] on span "settings signal_cellular_alt account_box grid_on logout" at bounding box center [277, 13] width 71 height 14
click at [273, 13] on mat-icon "account_box" at bounding box center [276, 13] width 7 height 7
click at [262, 14] on span at bounding box center [263, 13] width 14 height 14
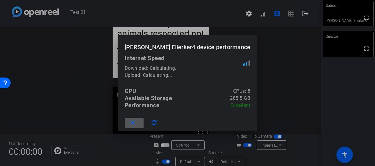
click at [136, 120] on mat-icon "close" at bounding box center [132, 122] width 7 height 7
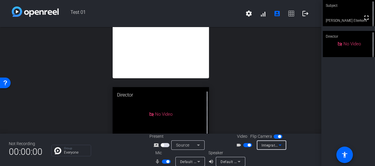
click at [279, 145] on icon at bounding box center [279, 145] width 3 height 1
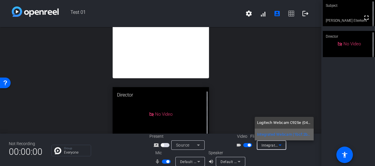
click at [274, 134] on span "Integrated Webcam (1bcf:2ba5)" at bounding box center [284, 134] width 54 height 7
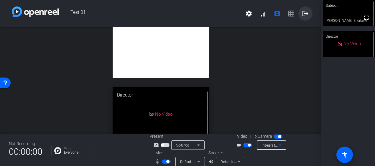
click at [302, 12] on mat-icon "logout" at bounding box center [305, 13] width 7 height 7
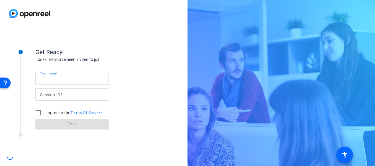
click at [62, 82] on input "Your name" at bounding box center [72, 78] width 64 height 7
type input "[PERSON_NAME]"
type input "hAd9"
click at [39, 114] on input "I agree to the Terms Of Service" at bounding box center [38, 113] width 12 height 12
checkbox input "true"
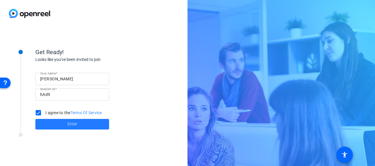
click at [78, 127] on span at bounding box center [72, 124] width 74 height 14
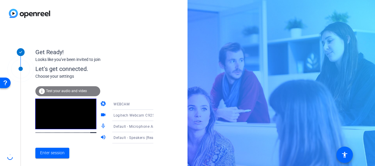
click at [136, 105] on div "WEBCAM" at bounding box center [135, 103] width 44 height 7
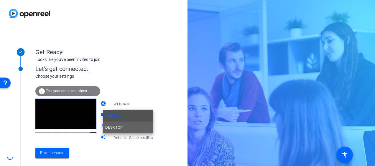
click at [125, 129] on mat-option "DESKTOP" at bounding box center [128, 128] width 50 height 12
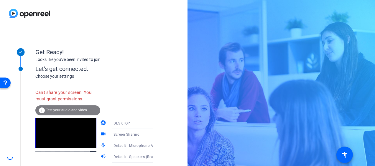
click at [140, 136] on div "Screen Sharing" at bounding box center [135, 134] width 44 height 7
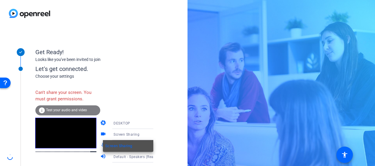
click at [138, 124] on div at bounding box center [187, 83] width 375 height 166
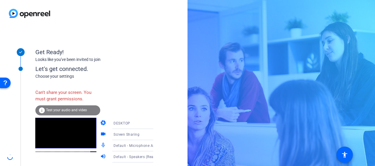
click at [156, 123] on icon at bounding box center [159, 123] width 7 height 7
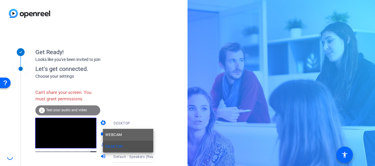
click at [128, 134] on mat-option "WEBCAM" at bounding box center [128, 135] width 50 height 12
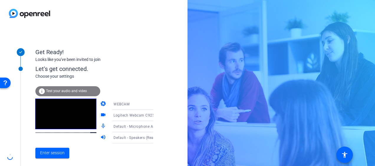
click at [156, 115] on icon at bounding box center [159, 115] width 7 height 7
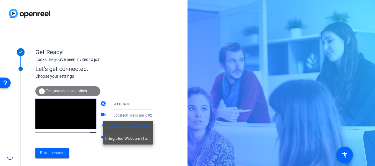
click at [136, 140] on span "Integrated Webcam (1bcf:2ba5)" at bounding box center [128, 138] width 46 height 7
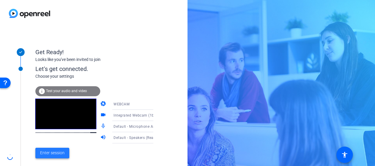
click at [55, 153] on span "Enter session" at bounding box center [52, 153] width 24 height 6
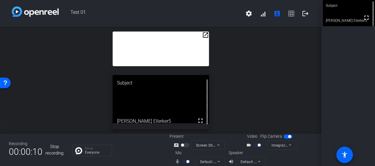
click at [55, 148] on button "Stop recording" at bounding box center [54, 150] width 18 height 18
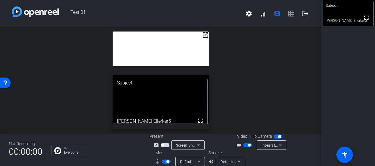
click at [203, 35] on mat-icon "open_in_new" at bounding box center [205, 35] width 7 height 7
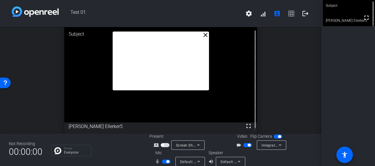
click at [203, 35] on mat-icon "close" at bounding box center [205, 35] width 7 height 7
